Goal: Book appointment/travel/reservation

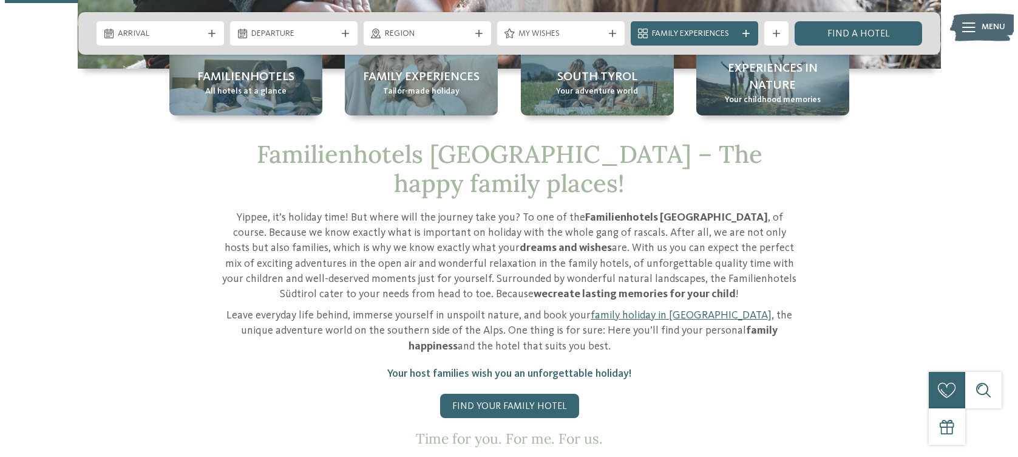
scroll to position [282, 0]
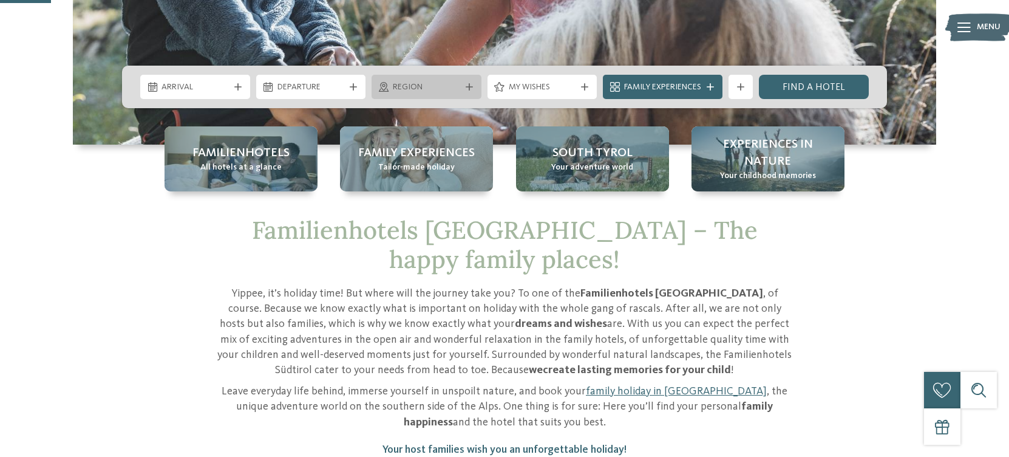
click at [407, 87] on span "Region" at bounding box center [426, 87] width 67 height 12
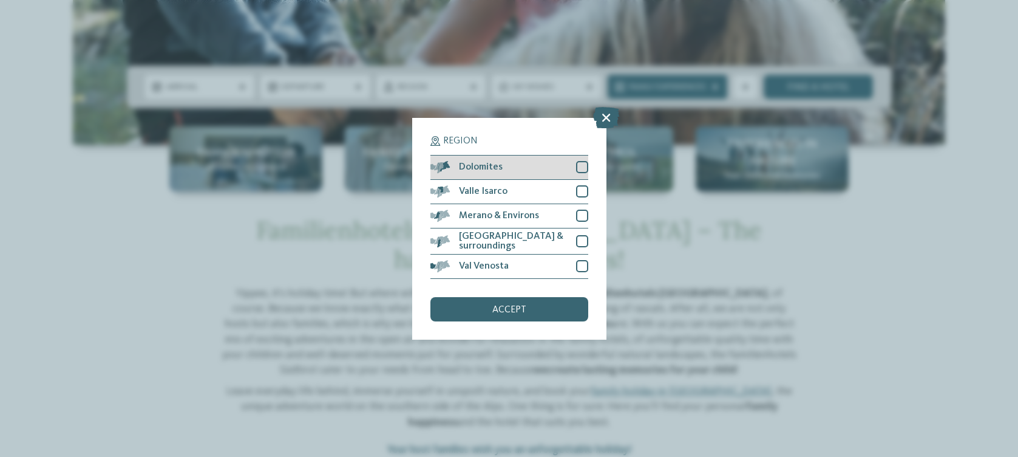
click at [584, 170] on div at bounding box center [582, 167] width 12 height 12
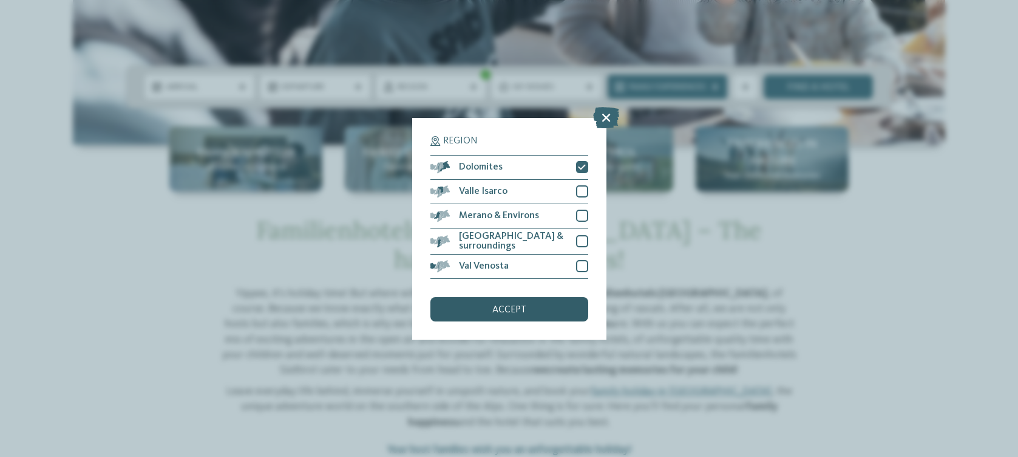
click at [507, 305] on span "accept" at bounding box center [509, 310] width 34 height 10
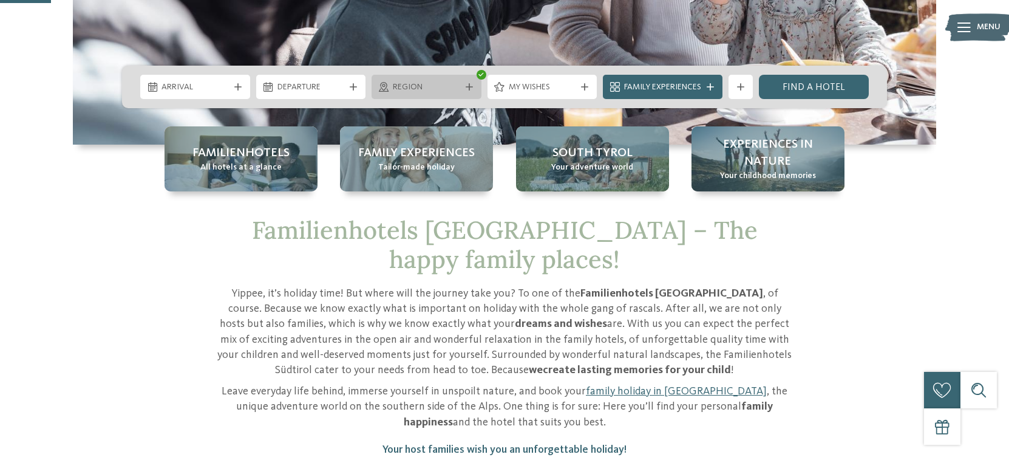
click at [417, 88] on span "Region" at bounding box center [426, 87] width 67 height 12
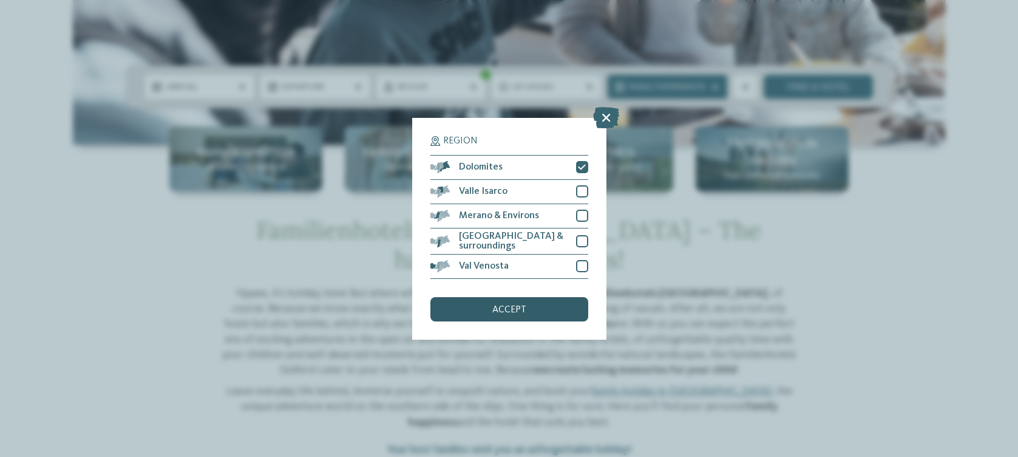
click at [495, 309] on span "accept" at bounding box center [509, 310] width 34 height 10
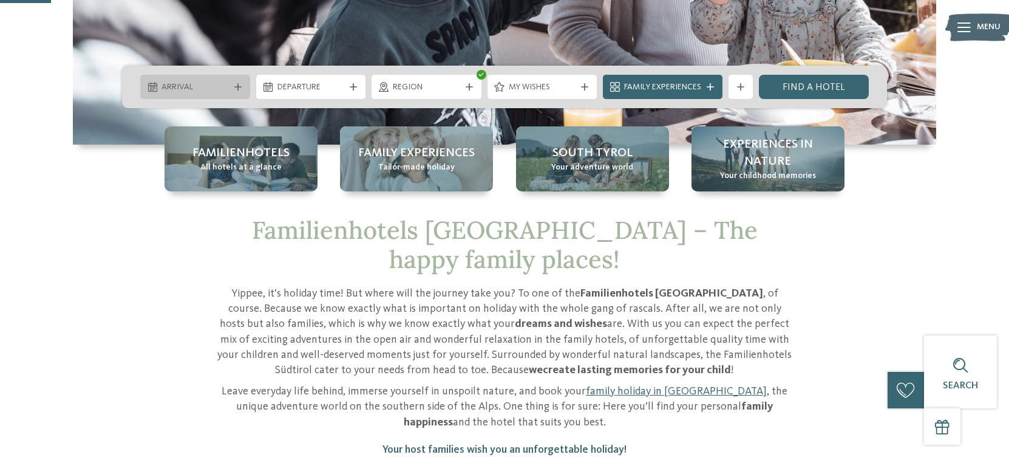
click at [210, 87] on span "Arrival" at bounding box center [195, 87] width 67 height 12
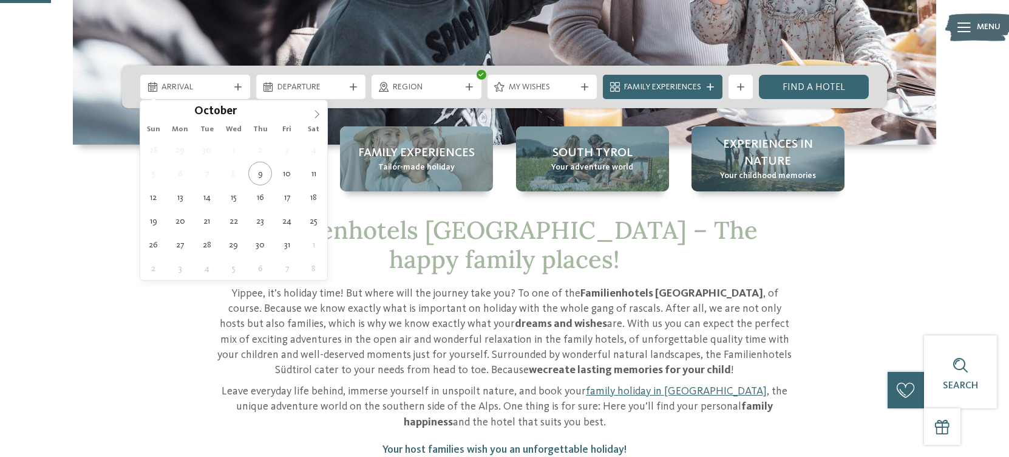
click at [317, 111] on icon at bounding box center [317, 114] width 9 height 9
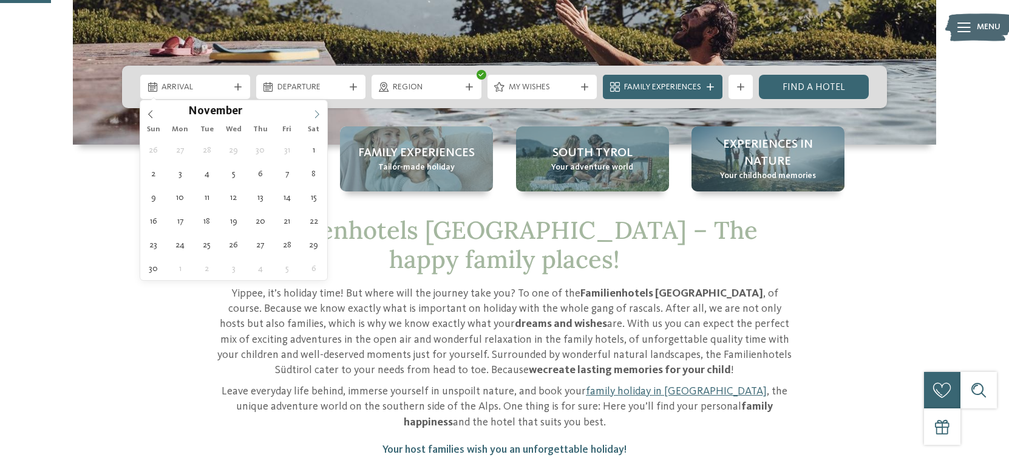
click at [317, 111] on icon at bounding box center [317, 114] width 9 height 9
type input "****"
click at [317, 111] on icon at bounding box center [317, 114] width 9 height 9
type div "[DATE]"
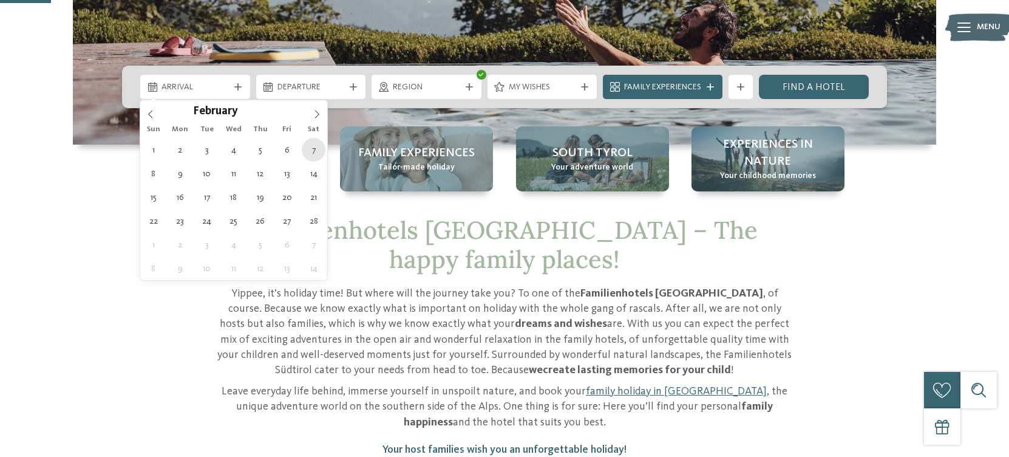
type input "****"
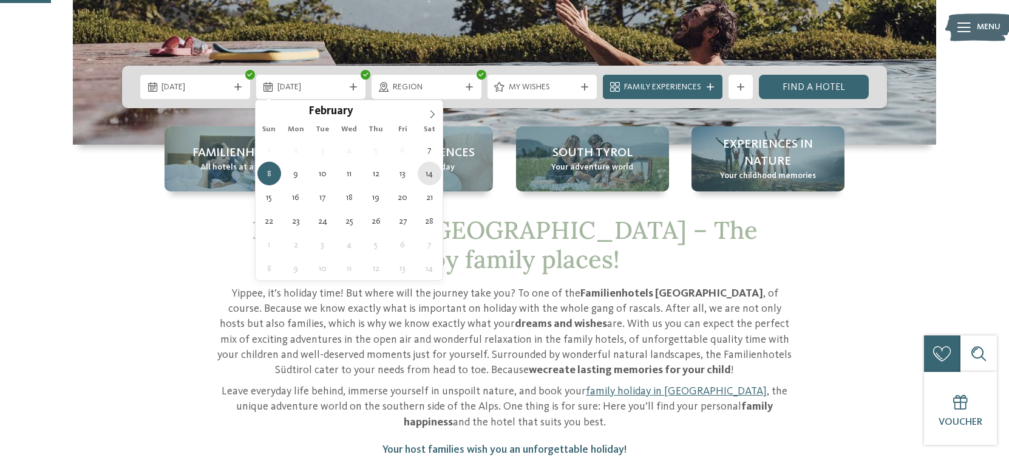
type div "[DATE]"
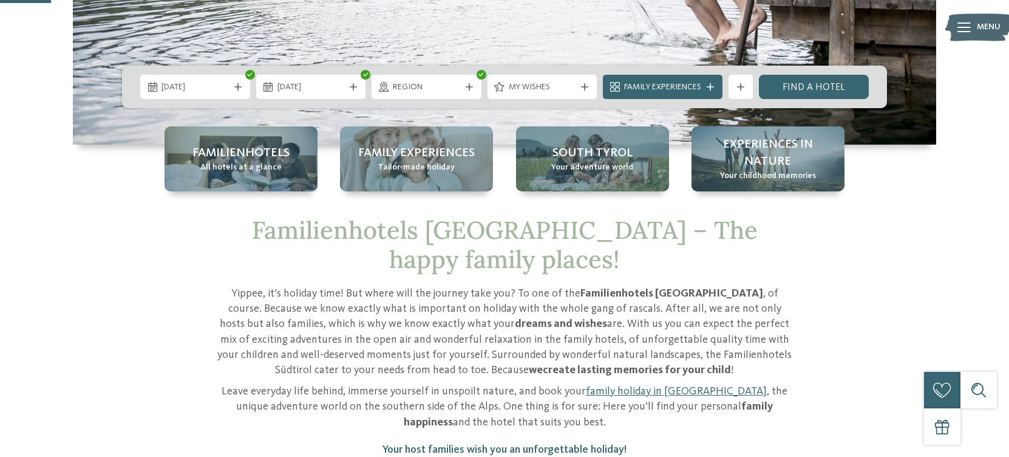
click at [699, 83] on span "Family Experiences" at bounding box center [662, 87] width 77 height 12
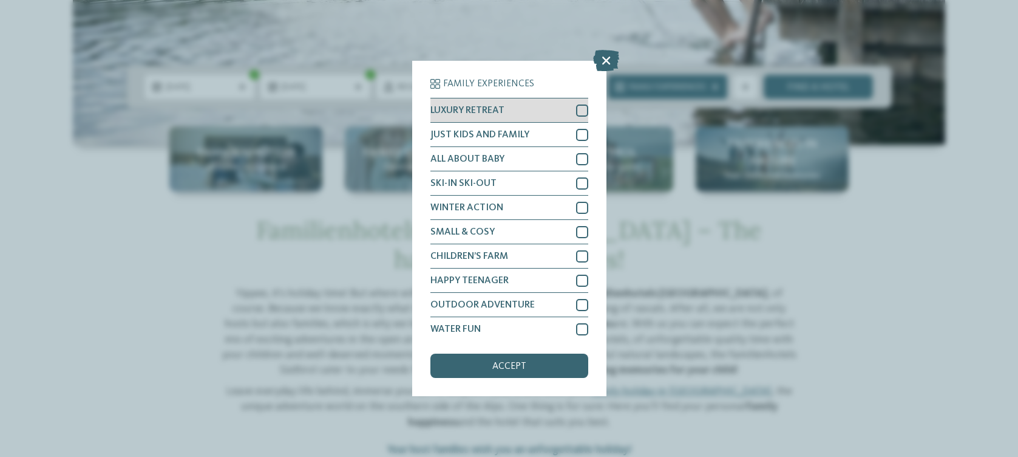
click at [576, 108] on div at bounding box center [582, 110] width 12 height 12
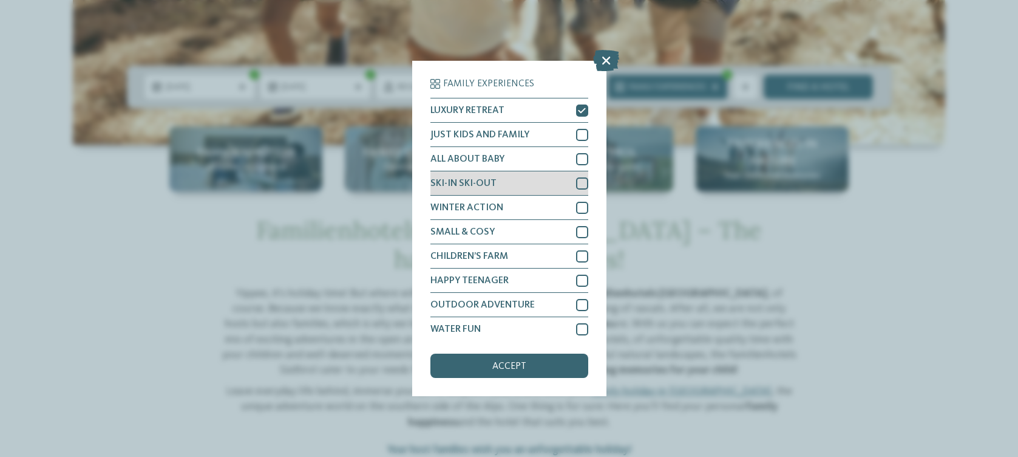
click at [576, 182] on div at bounding box center [582, 183] width 12 height 12
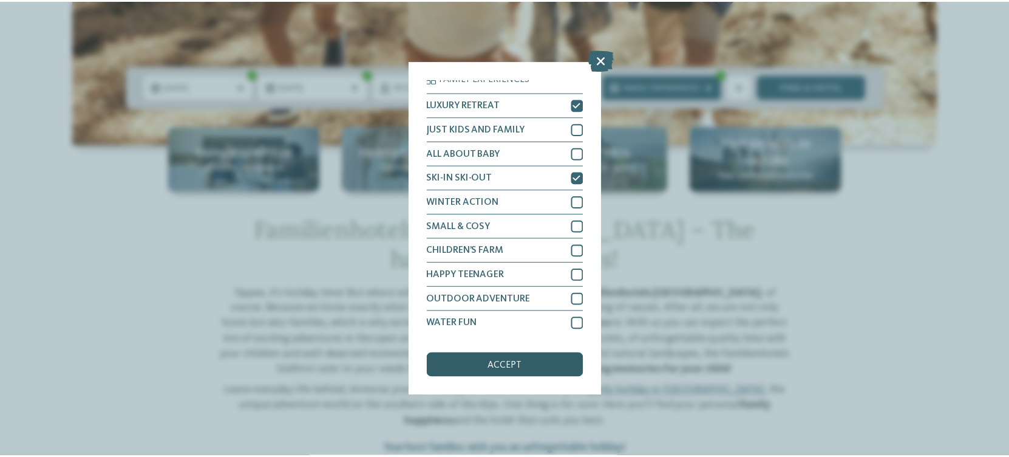
scroll to position [6, 0]
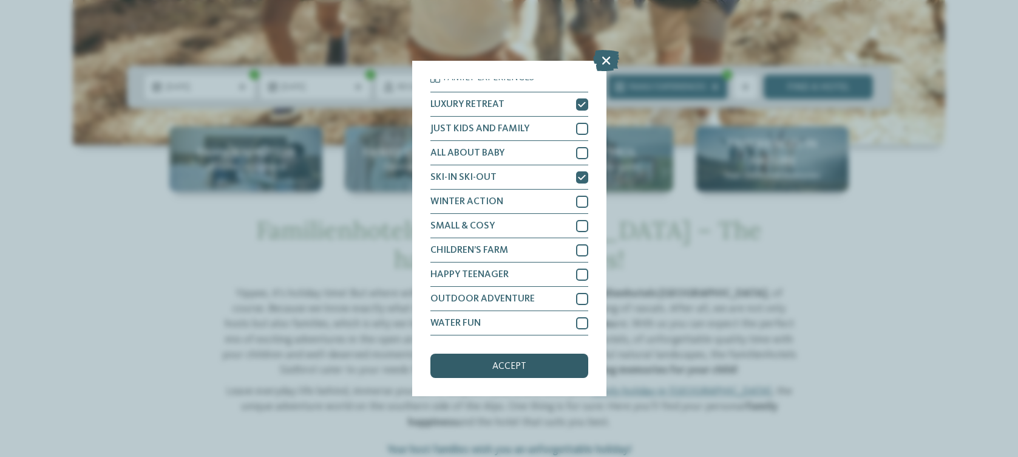
click at [477, 370] on div "accept" at bounding box center [510, 365] width 158 height 24
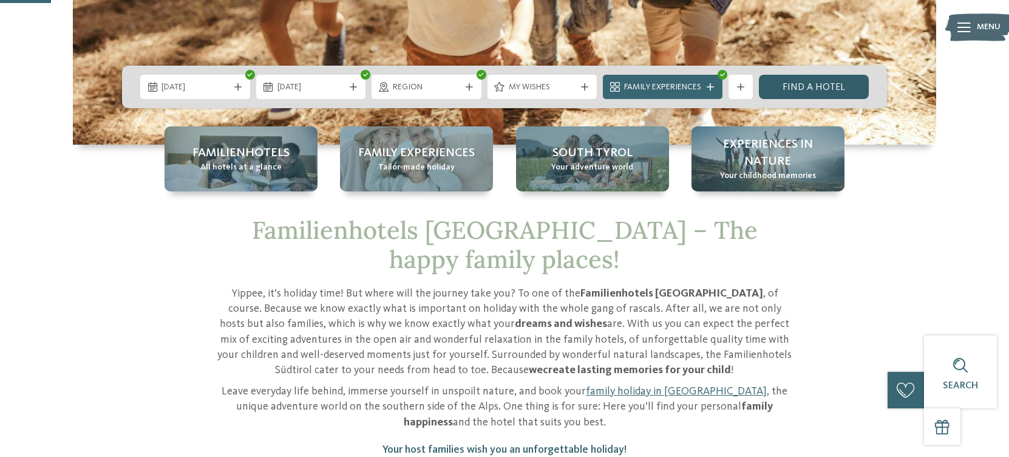
click at [814, 87] on link "Find a hotel" at bounding box center [814, 87] width 110 height 24
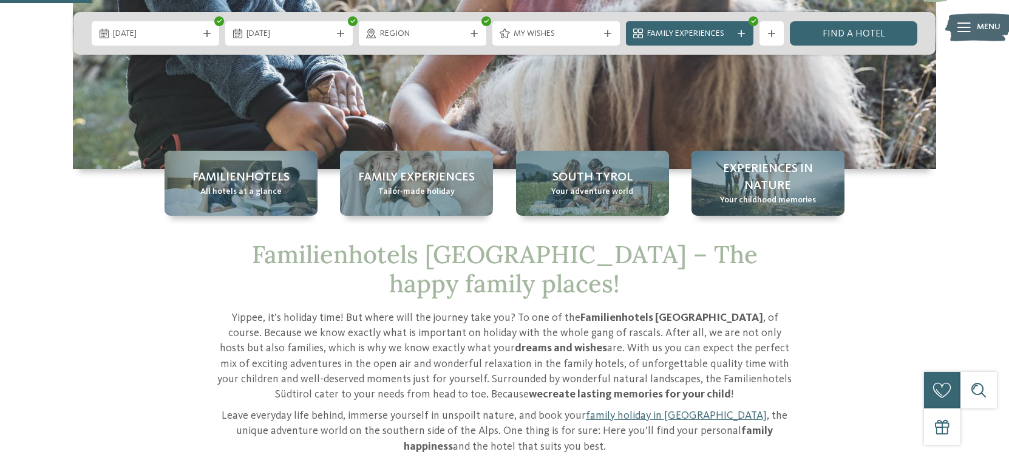
scroll to position [257, 0]
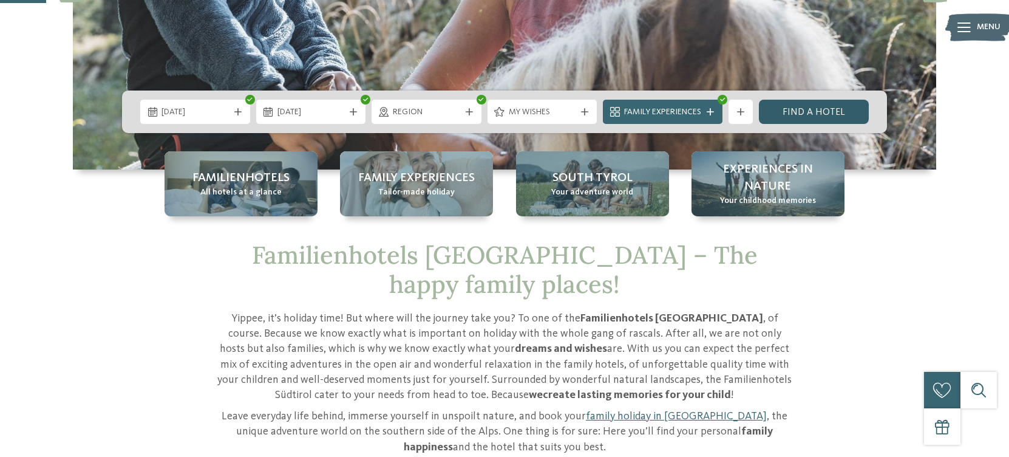
click at [794, 112] on link "Find a hotel" at bounding box center [814, 112] width 110 height 24
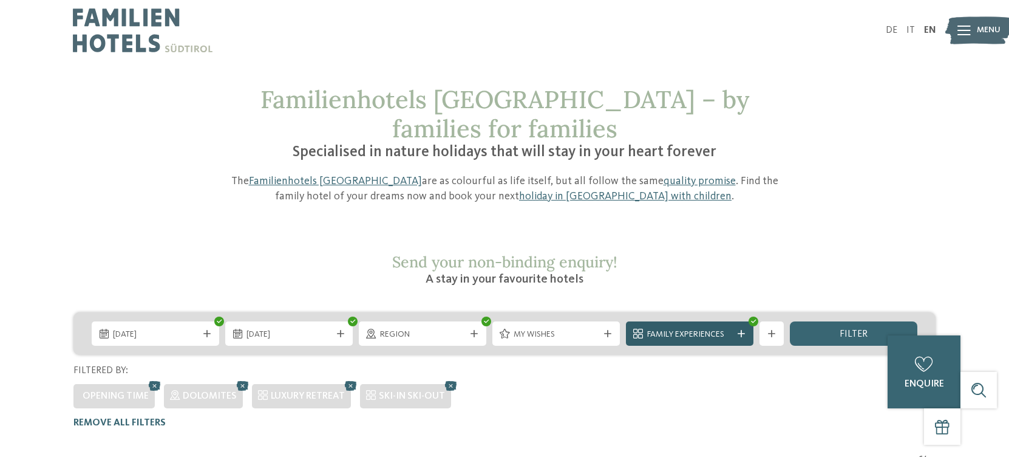
click at [694, 329] on span "Family Experiences" at bounding box center [689, 335] width 85 height 12
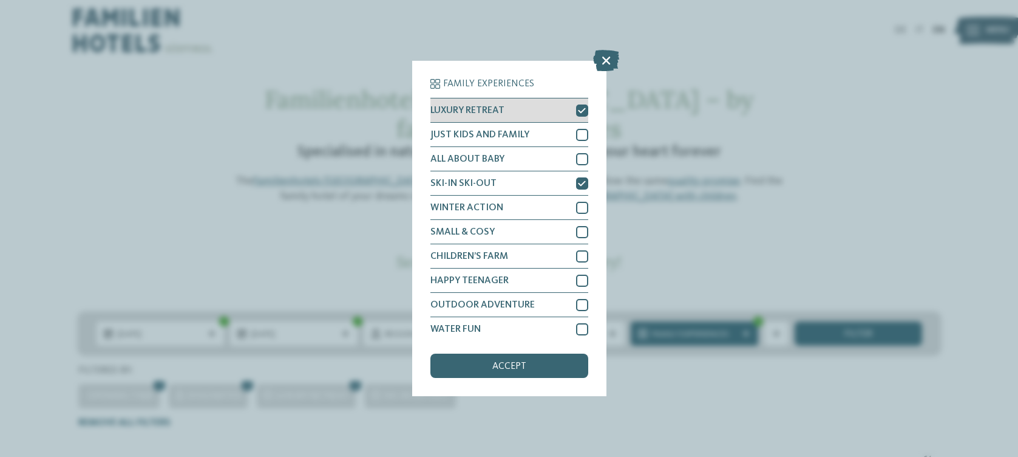
click at [578, 110] on icon at bounding box center [582, 110] width 8 height 7
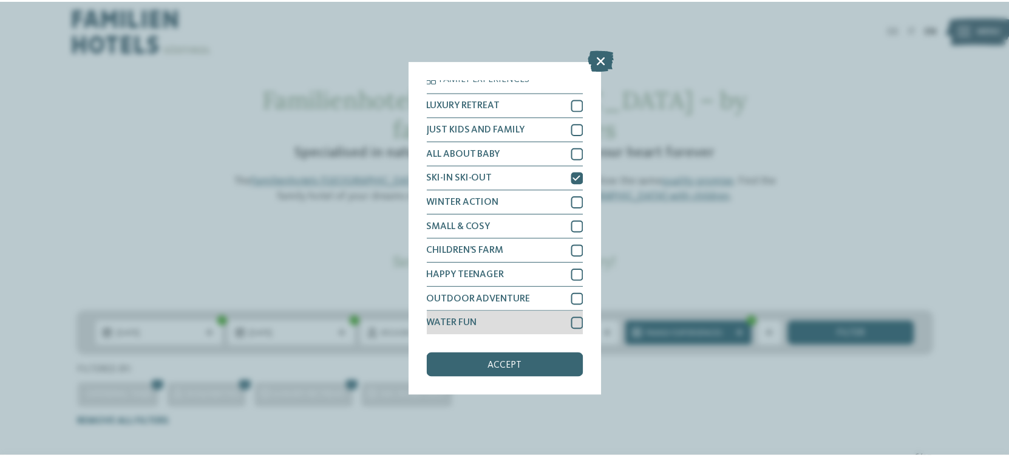
scroll to position [6, 0]
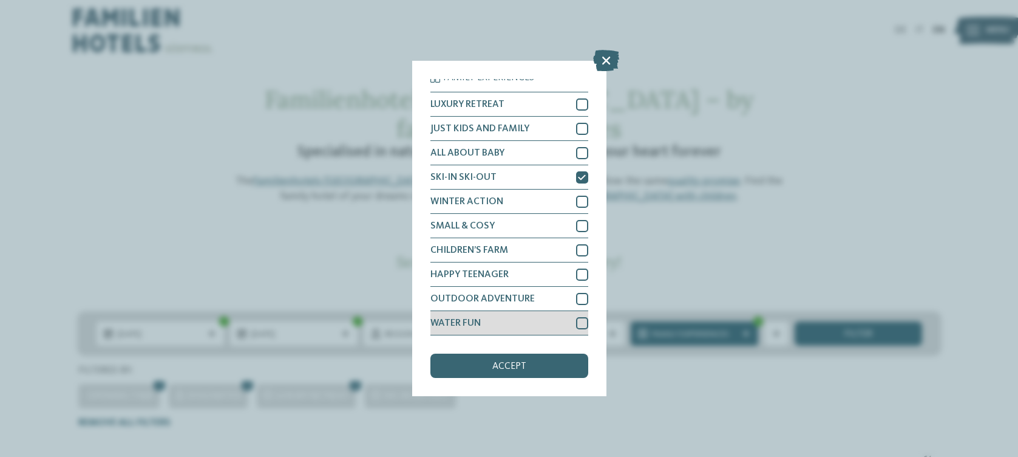
click at [576, 323] on div at bounding box center [582, 323] width 12 height 12
click at [539, 364] on div "accept" at bounding box center [510, 365] width 158 height 24
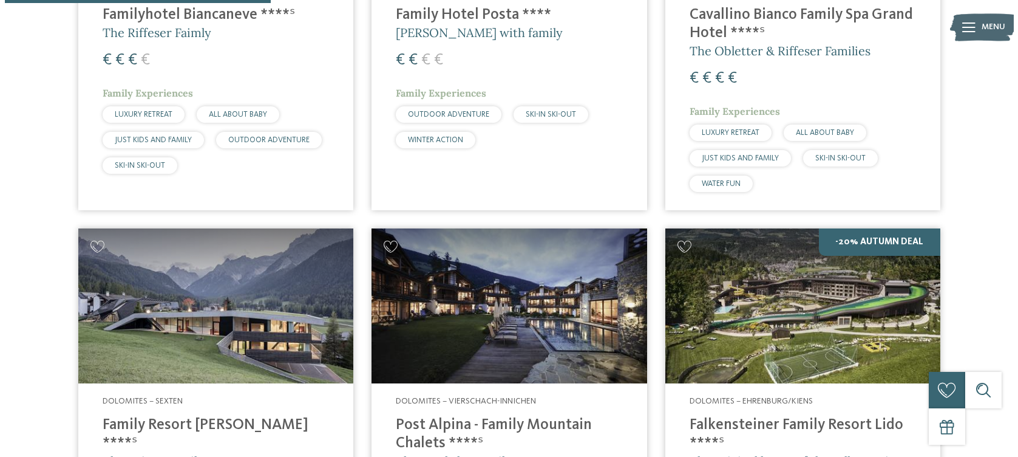
scroll to position [0, 0]
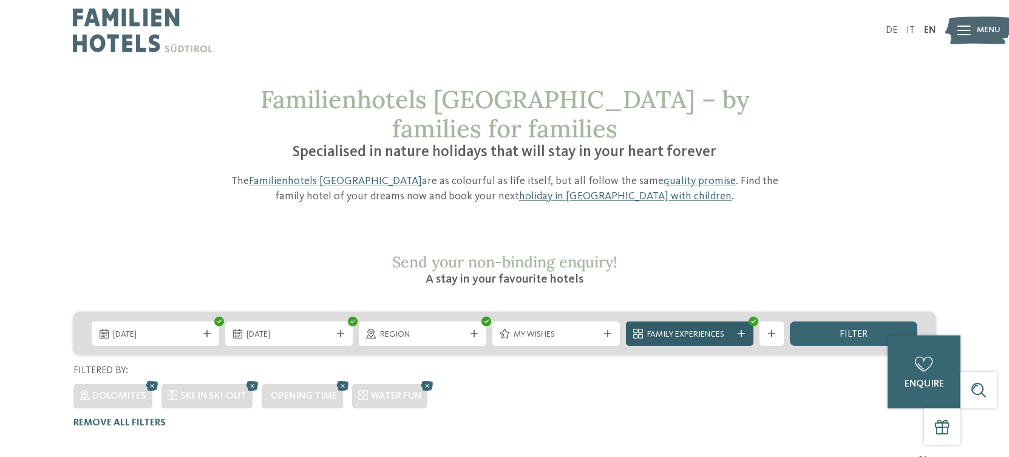
click at [699, 321] on div "Family Experiences" at bounding box center [690, 333] width 128 height 24
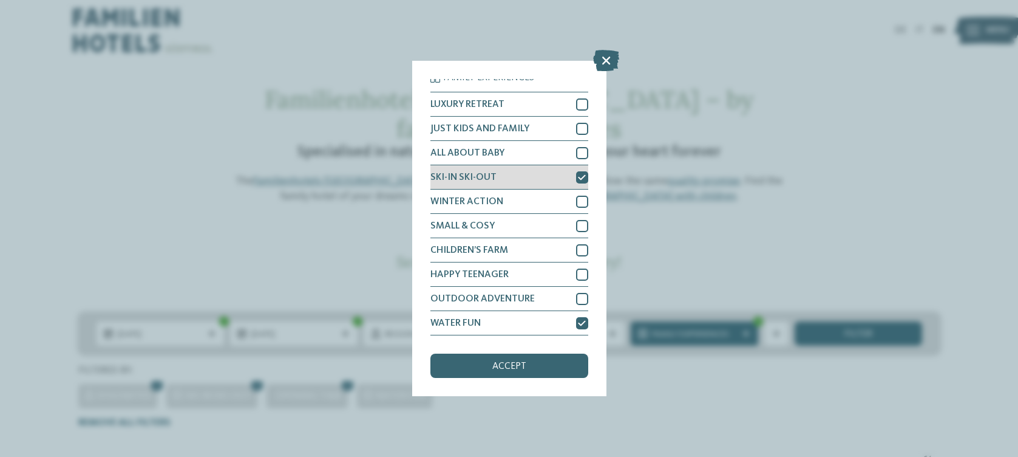
click at [481, 175] on span "SKI-IN SKI-OUT" at bounding box center [464, 177] width 66 height 10
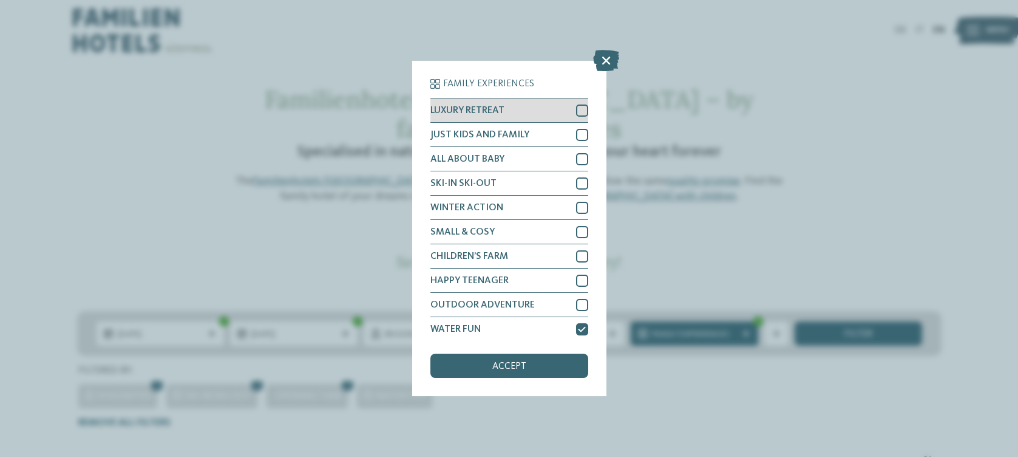
click at [465, 111] on span "LUXURY RETREAT" at bounding box center [468, 111] width 74 height 10
click at [473, 366] on div "accept" at bounding box center [510, 365] width 158 height 24
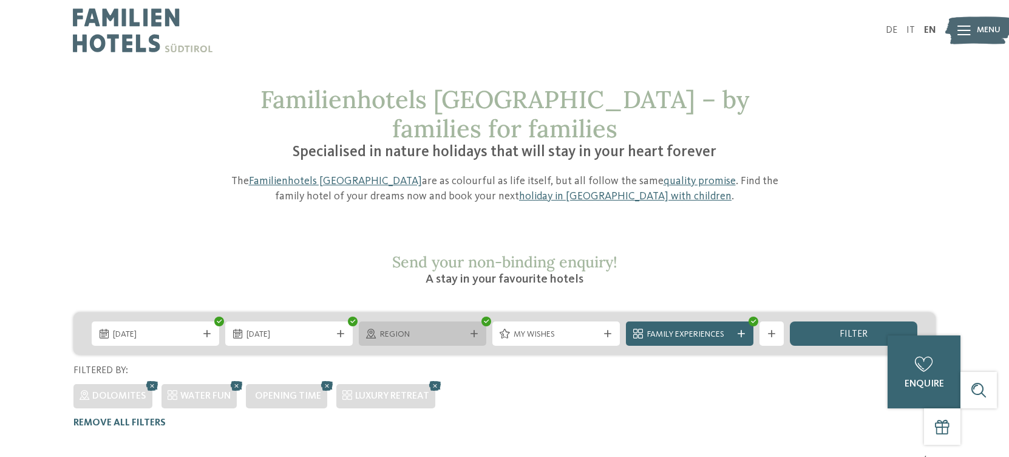
click at [434, 329] on span "Region" at bounding box center [422, 335] width 85 height 12
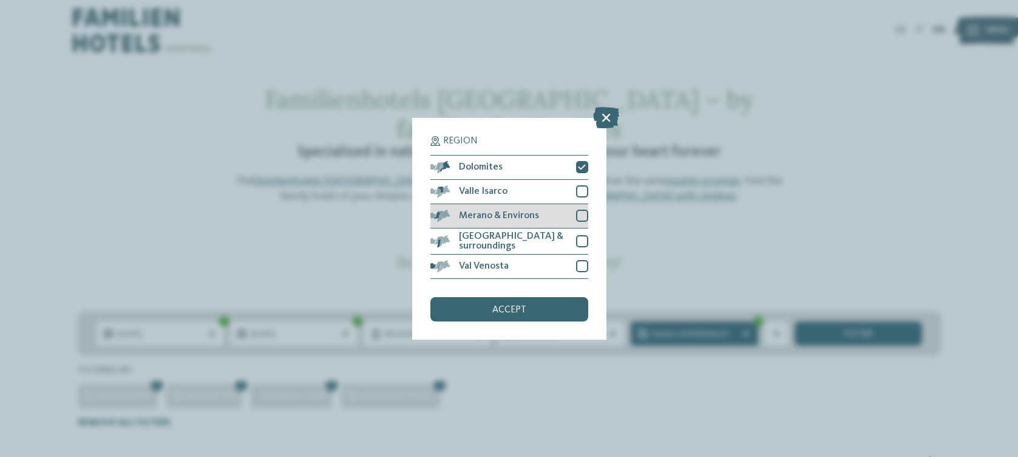
click at [463, 211] on div "Merano & Environs" at bounding box center [510, 216] width 158 height 24
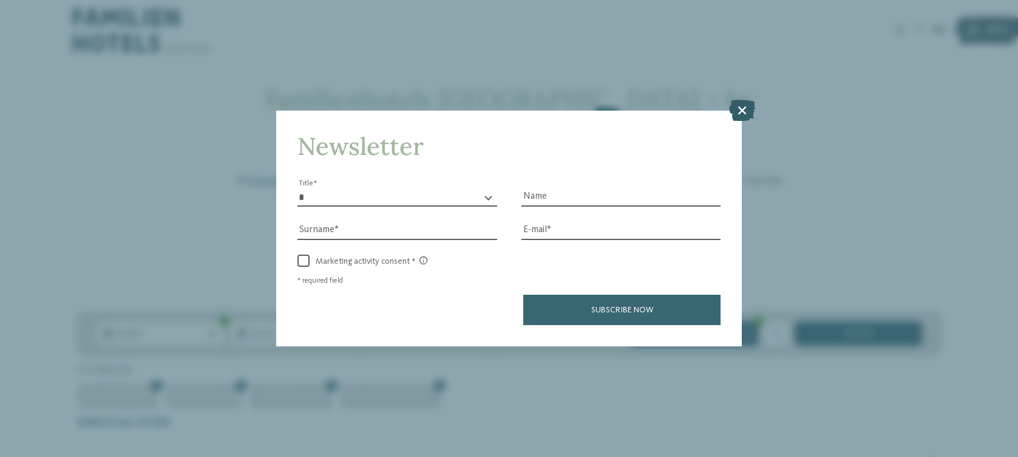
click at [737, 107] on icon at bounding box center [742, 109] width 26 height 21
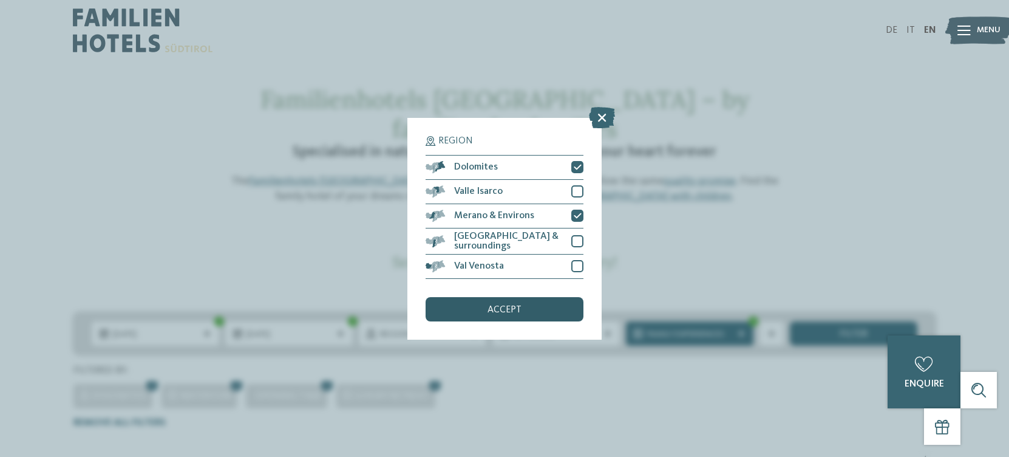
click at [484, 307] on div "accept" at bounding box center [505, 309] width 158 height 24
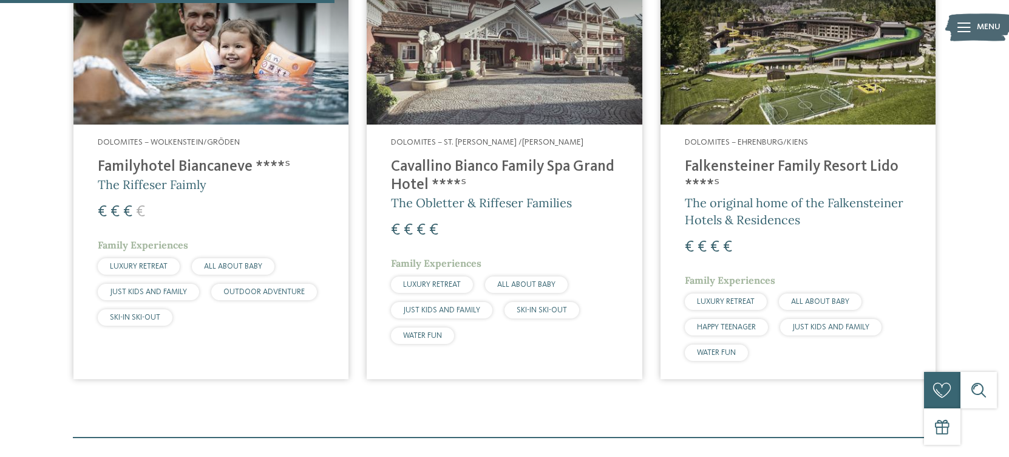
scroll to position [282, 0]
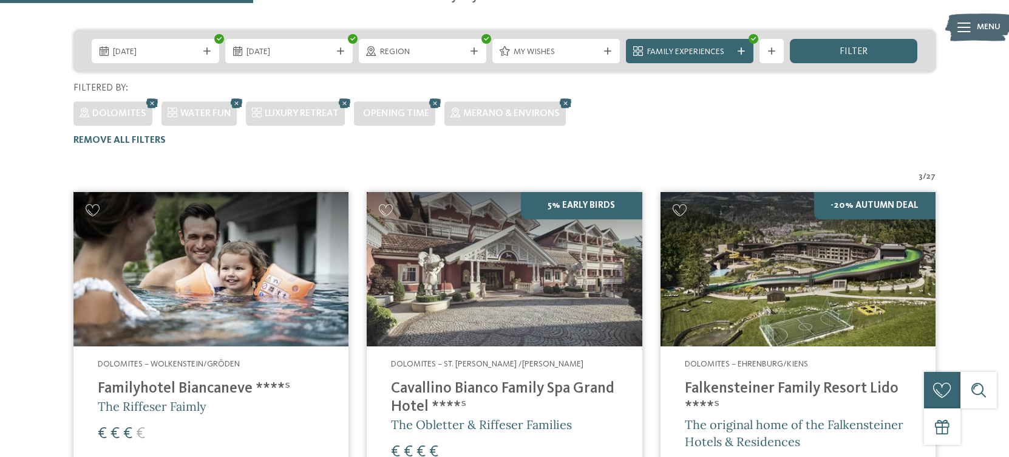
click at [825, 270] on img at bounding box center [798, 269] width 275 height 155
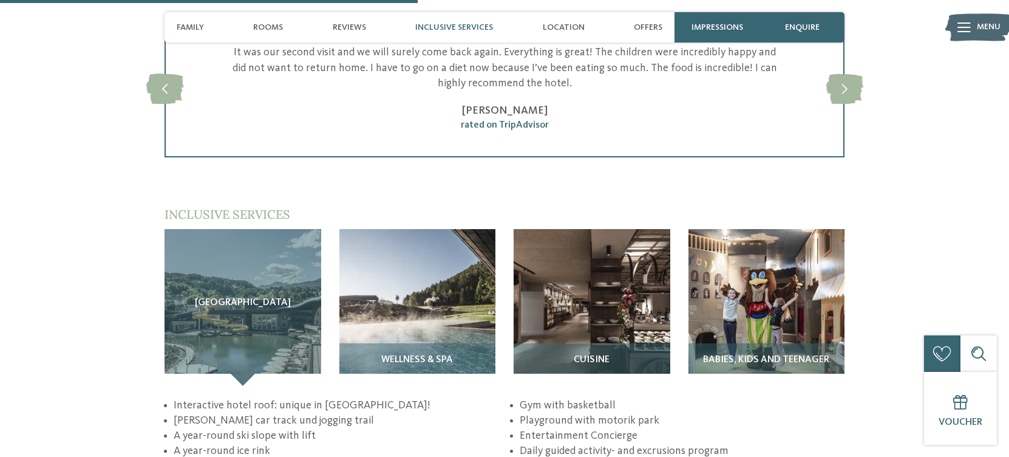
scroll to position [1745, 0]
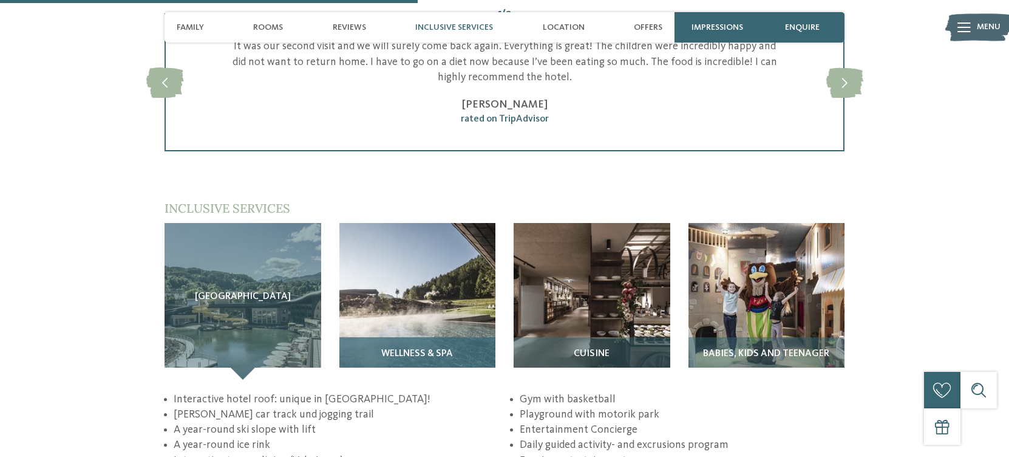
click at [438, 244] on img at bounding box center [417, 301] width 157 height 157
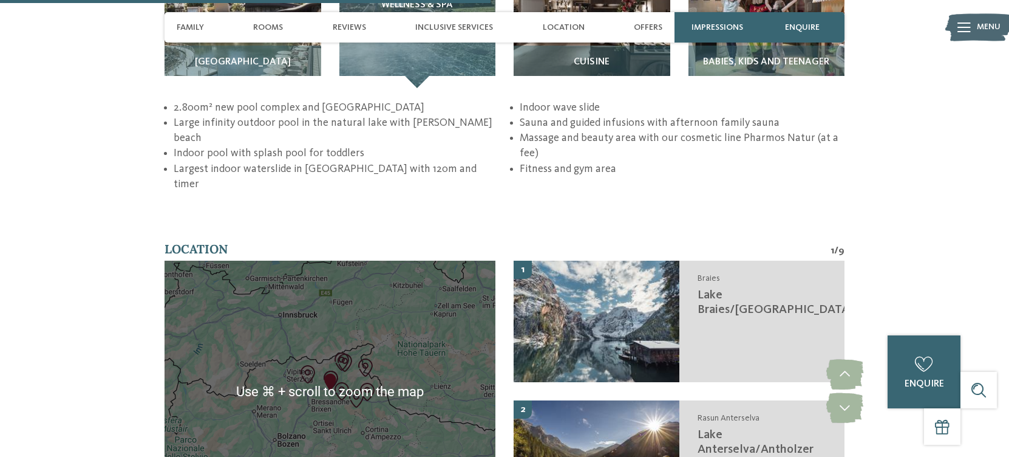
scroll to position [2101, 0]
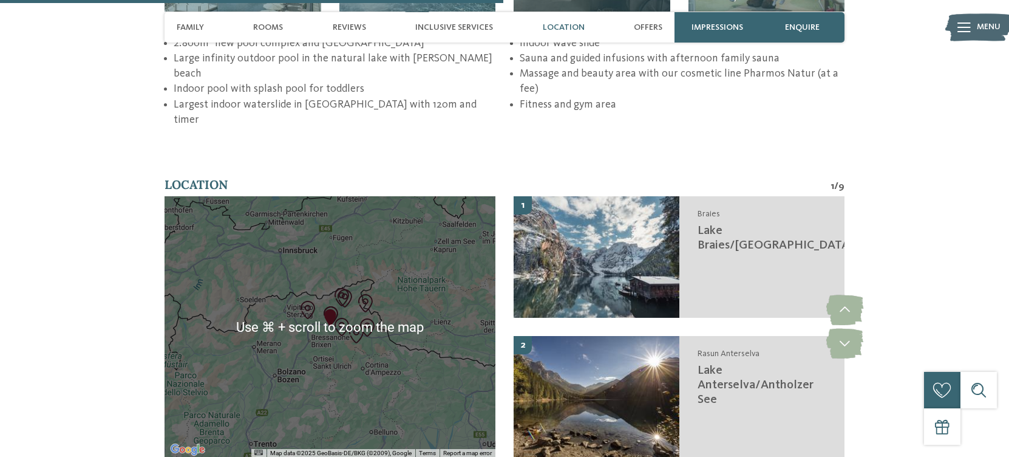
click at [335, 296] on div at bounding box center [330, 326] width 331 height 261
click at [274, 294] on div at bounding box center [330, 326] width 331 height 261
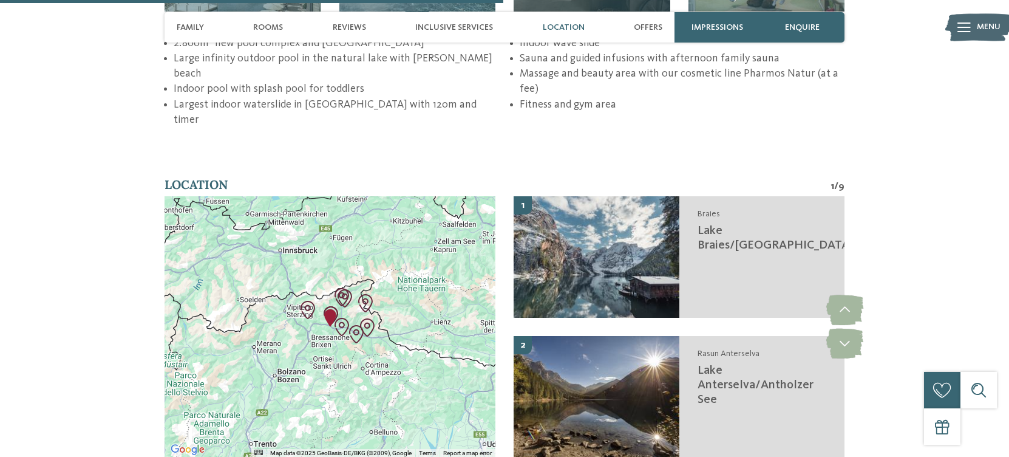
click at [327, 302] on div at bounding box center [330, 326] width 331 height 261
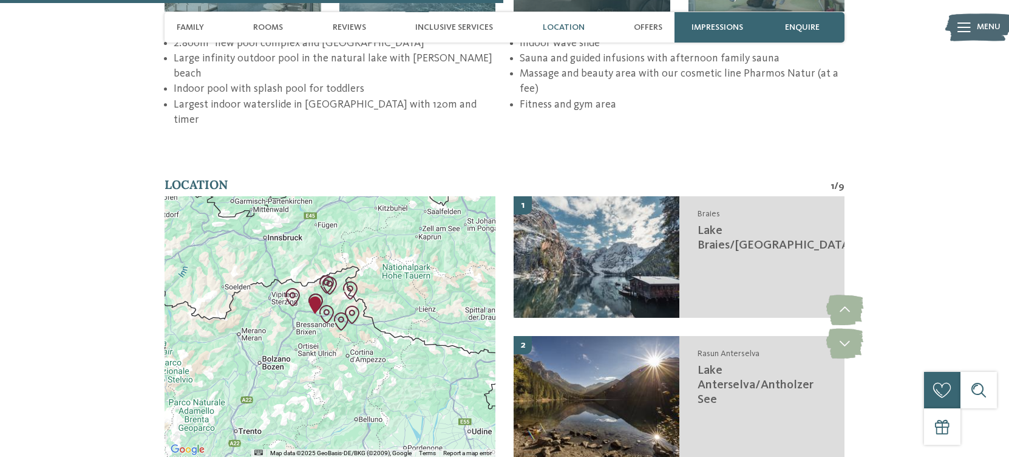
drag, startPoint x: 303, startPoint y: 295, endPoint x: 296, endPoint y: 282, distance: 14.9
click at [296, 282] on div at bounding box center [330, 326] width 331 height 261
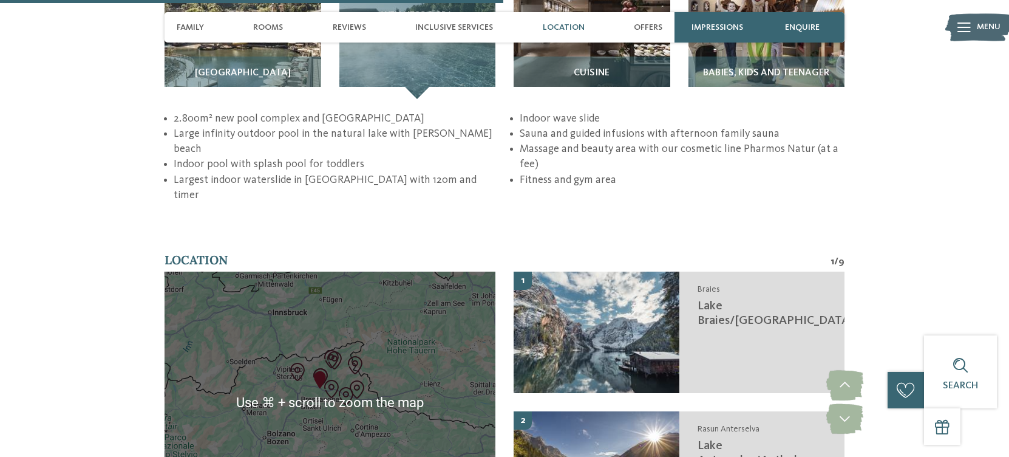
scroll to position [2012, 0]
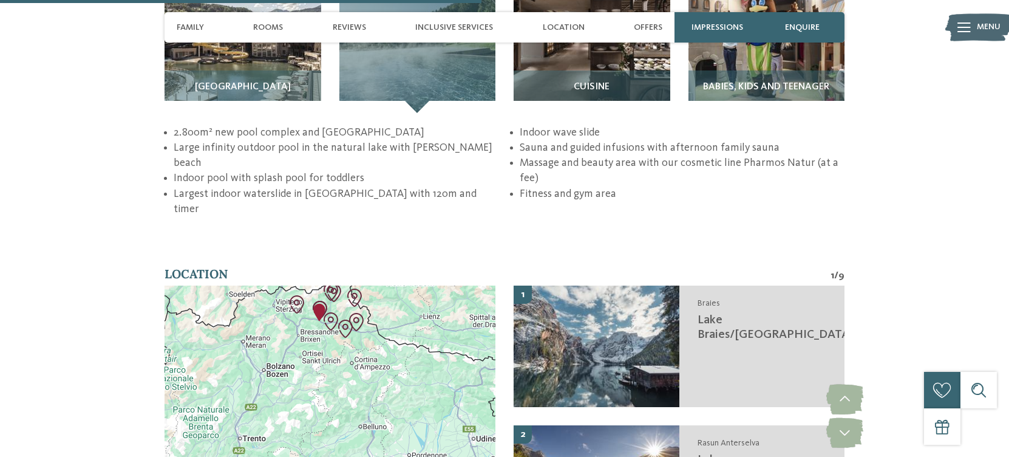
drag, startPoint x: 318, startPoint y: 386, endPoint x: 319, endPoint y: 339, distance: 46.8
click at [319, 339] on div at bounding box center [330, 415] width 331 height 261
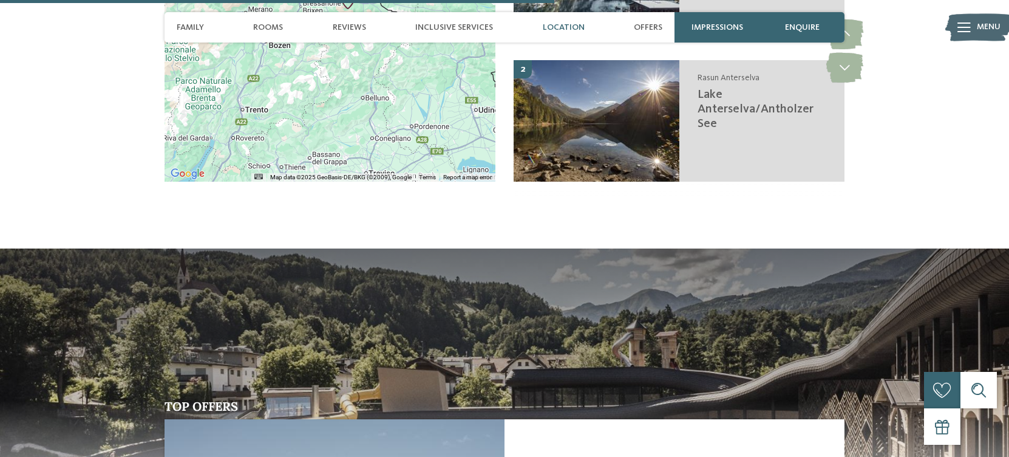
scroll to position [2314, 0]
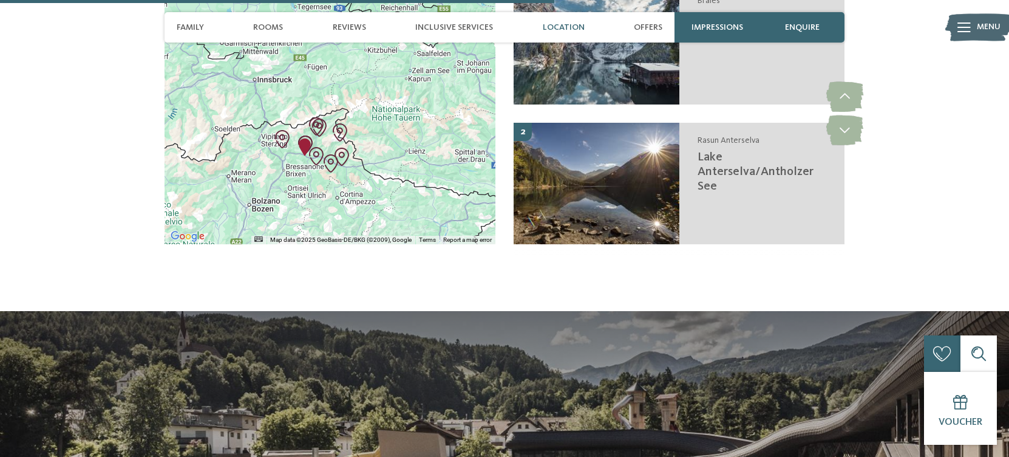
drag, startPoint x: 339, startPoint y: 172, endPoint x: 332, endPoint y: 256, distance: 84.8
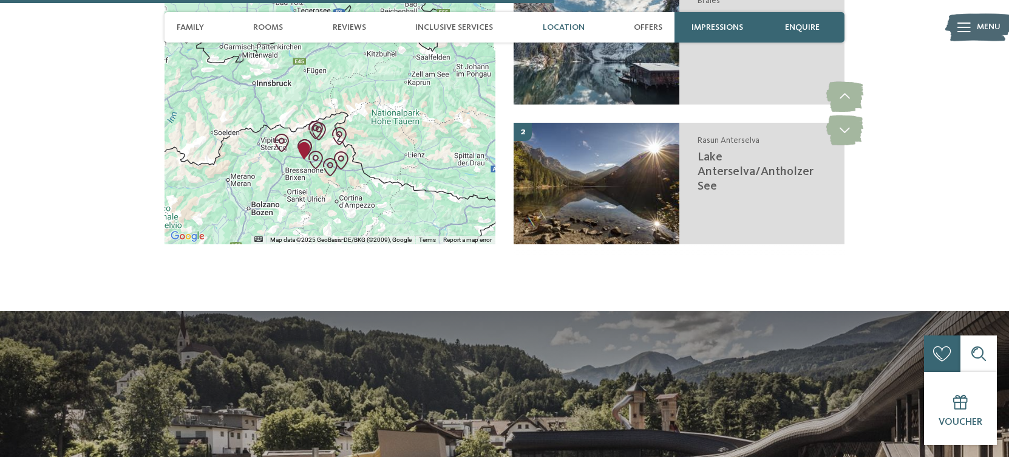
click at [301, 141] on img "Family Resort Lido" at bounding box center [304, 150] width 18 height 18
click at [340, 311] on img at bounding box center [504, 462] width 1009 height 304
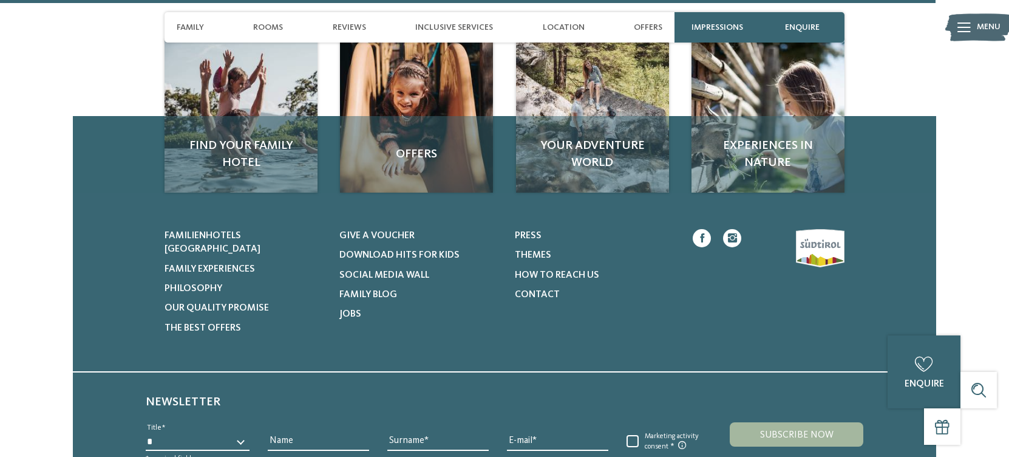
scroll to position [4174, 0]
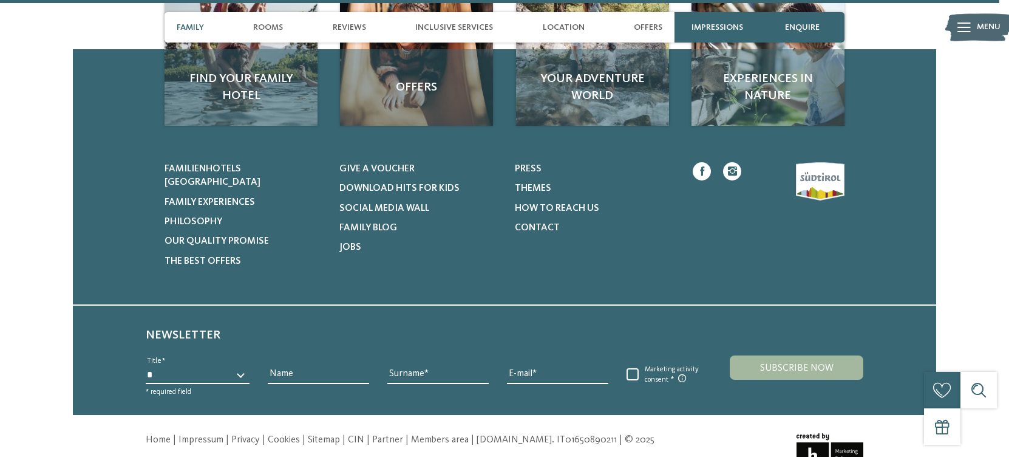
click at [189, 22] on span "Family" at bounding box center [190, 27] width 27 height 10
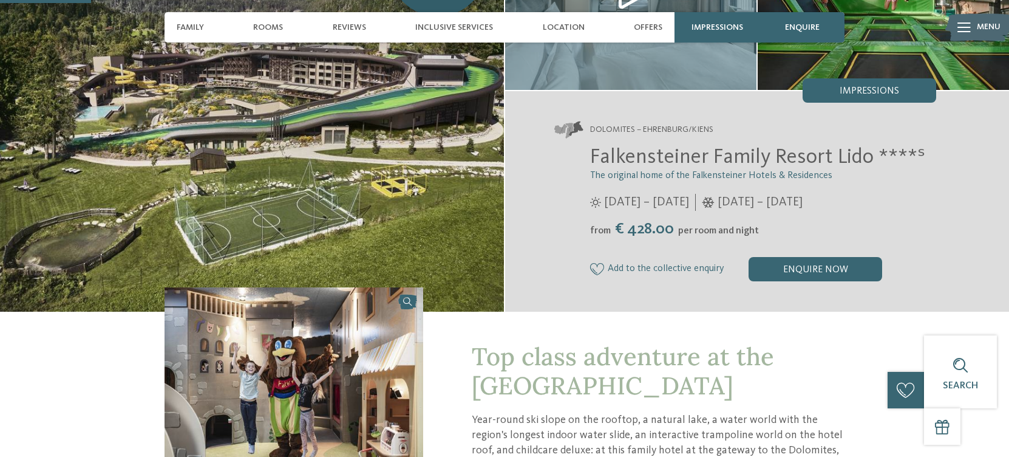
scroll to position [35, 0]
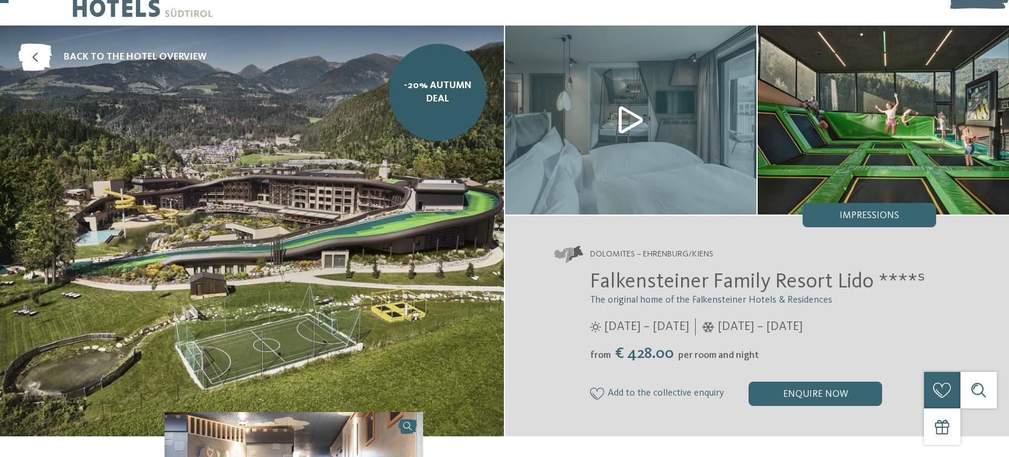
click at [636, 117] on img at bounding box center [630, 120] width 251 height 189
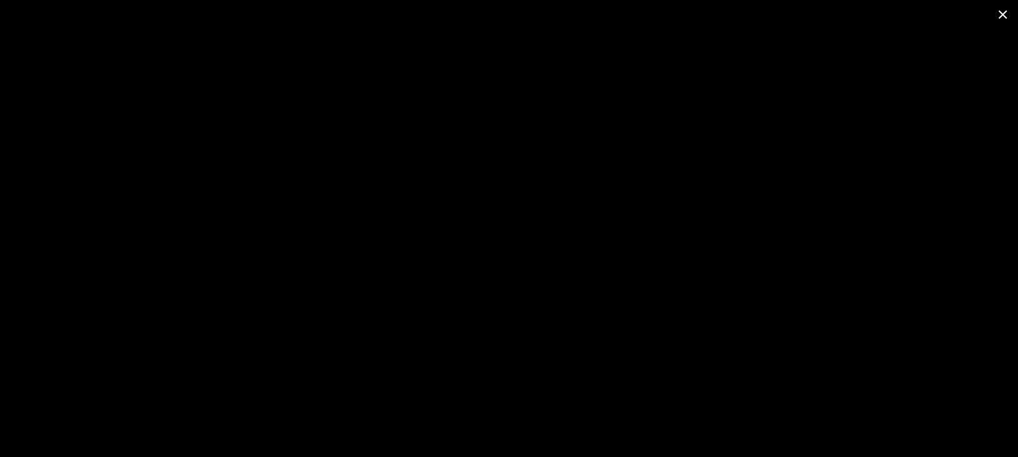
click at [1003, 10] on span at bounding box center [1003, 14] width 30 height 29
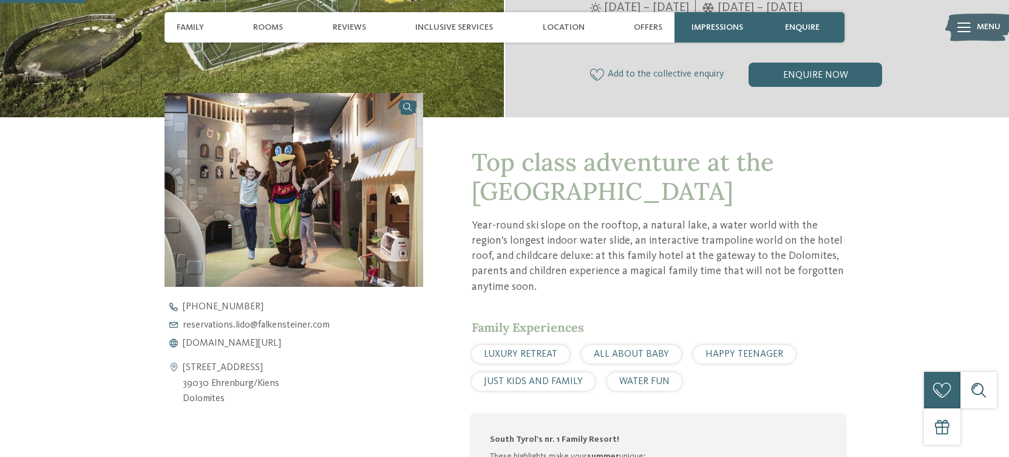
scroll to position [0, 0]
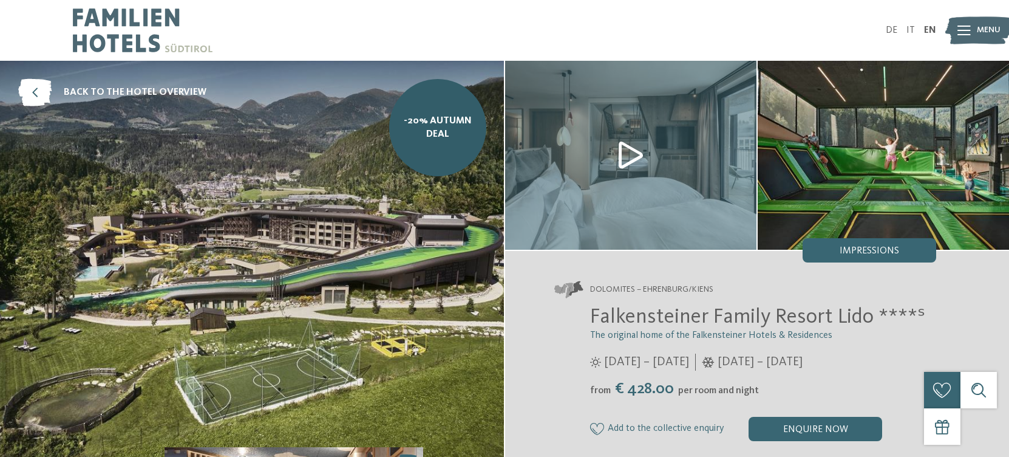
click at [657, 324] on span "Falkensteiner Family Resort Lido ****ˢ" at bounding box center [757, 316] width 335 height 21
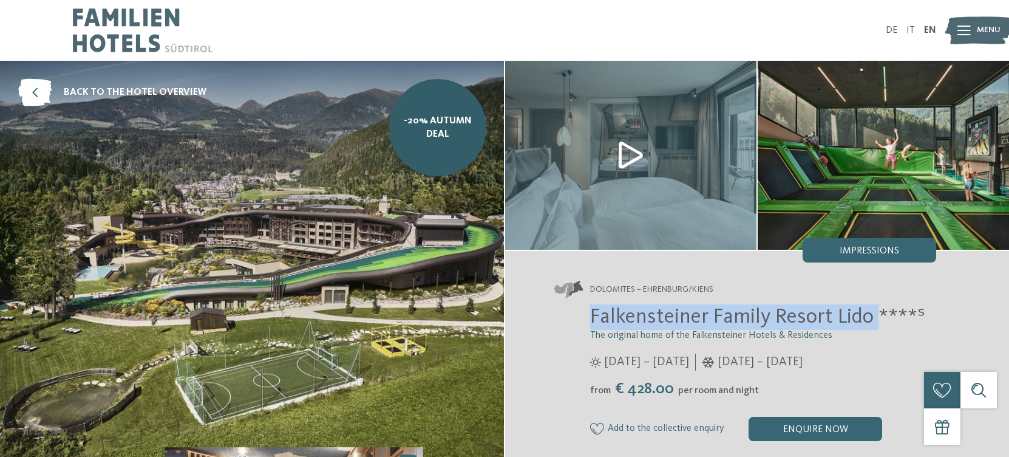
drag, startPoint x: 588, startPoint y: 317, endPoint x: 882, endPoint y: 318, distance: 294.5
click at [882, 318] on div "Falkensteiner Family Resort Lido ****ˢ The original home of the Falkensteiner H…" at bounding box center [745, 372] width 383 height 137
copy span "Falkensteiner Family Resort Lido"
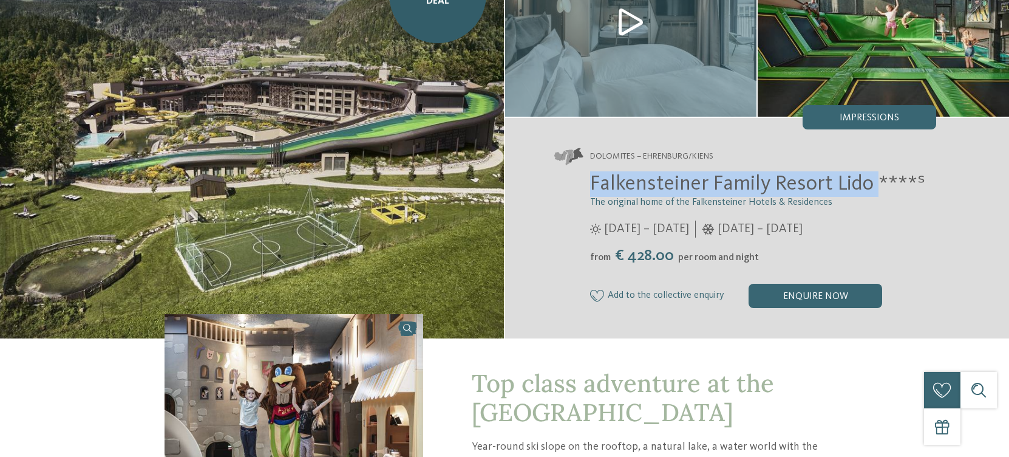
scroll to position [406, 0]
